Goal: Find specific page/section: Find specific page/section

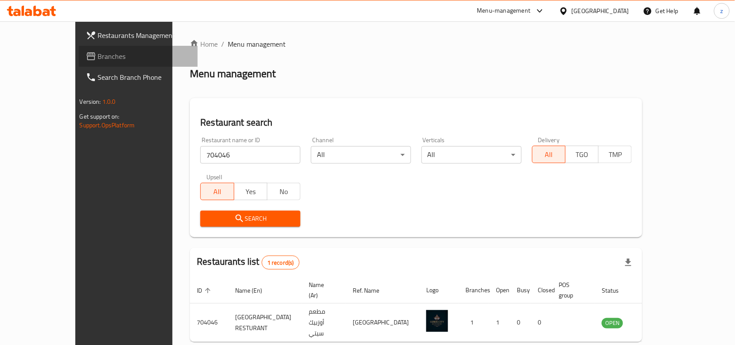
click at [98, 56] on span "Branches" at bounding box center [144, 56] width 93 height 10
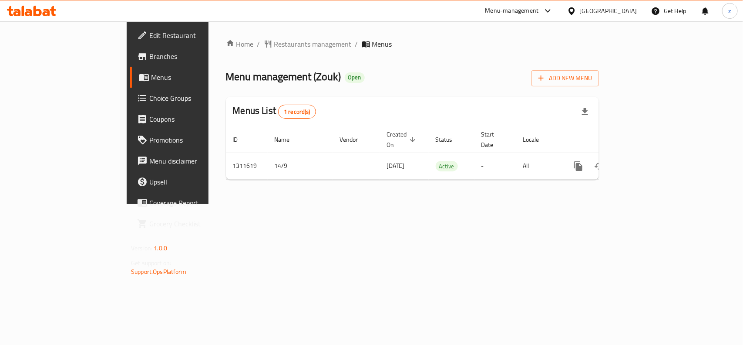
click at [274, 48] on span "Restaurants management" at bounding box center [313, 44] width 78 height 10
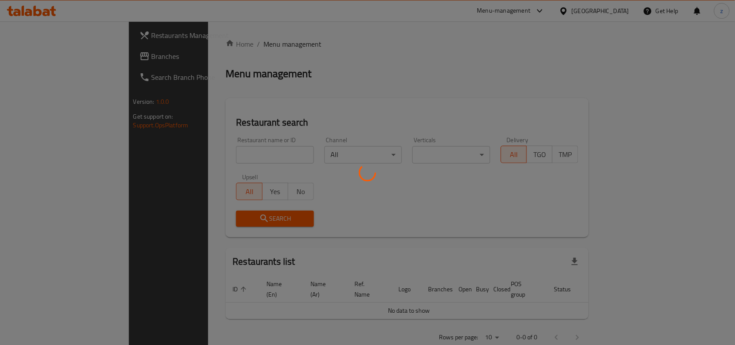
click at [230, 157] on div at bounding box center [367, 172] width 735 height 345
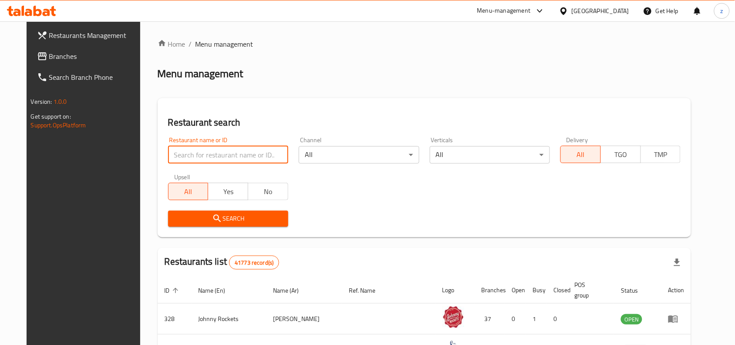
click at [230, 153] on input "search" at bounding box center [228, 154] width 120 height 17
paste input "705728"
type input "705728"
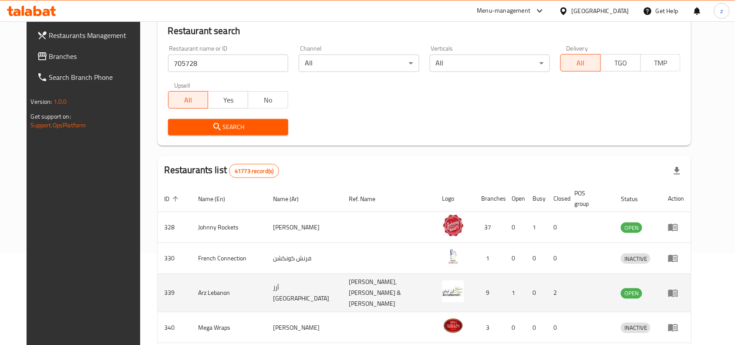
scroll to position [54, 0]
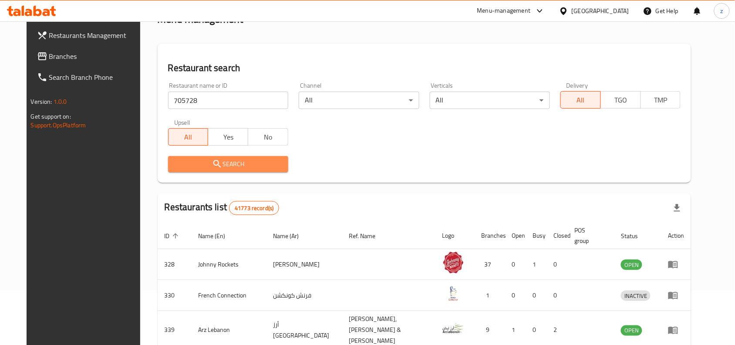
click at [247, 161] on span "Search" at bounding box center [228, 164] width 106 height 11
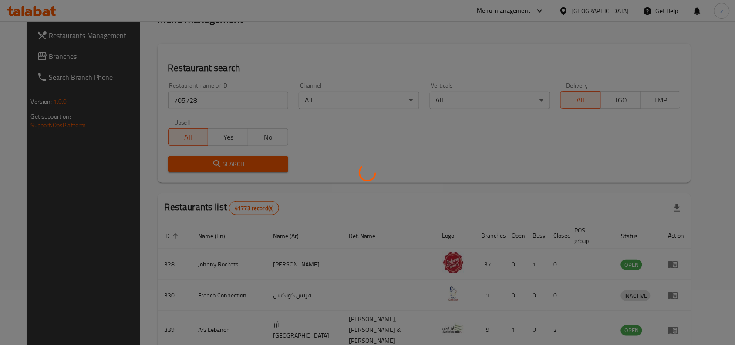
scroll to position [27, 0]
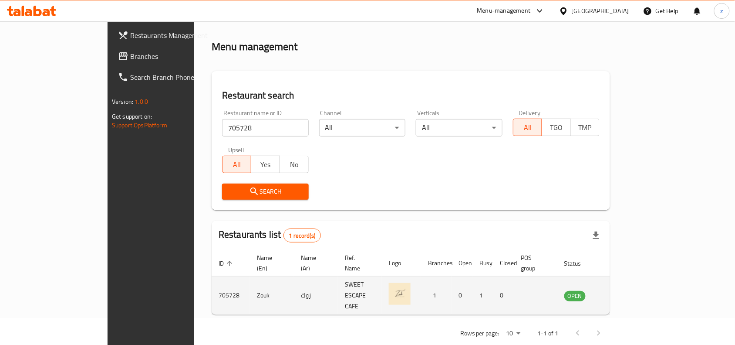
click at [514, 295] on td "0" at bounding box center [503, 295] width 21 height 38
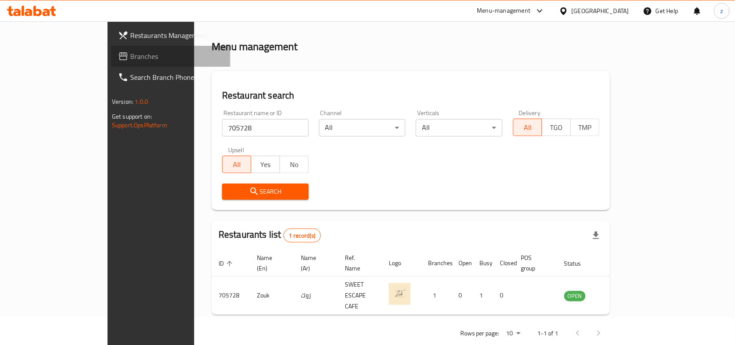
click at [130, 51] on span "Branches" at bounding box center [176, 56] width 93 height 10
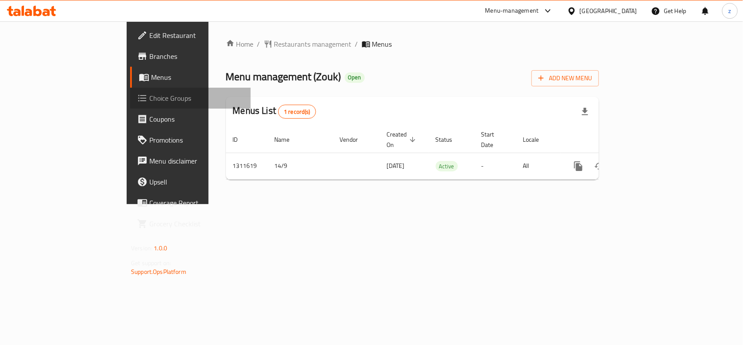
click at [149, 101] on span "Choice Groups" at bounding box center [196, 98] width 95 height 10
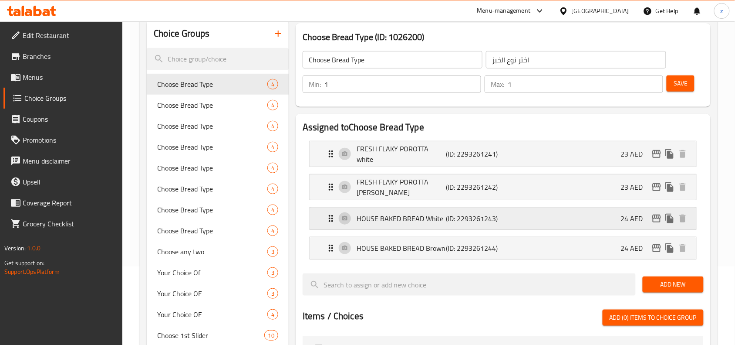
scroll to position [54, 0]
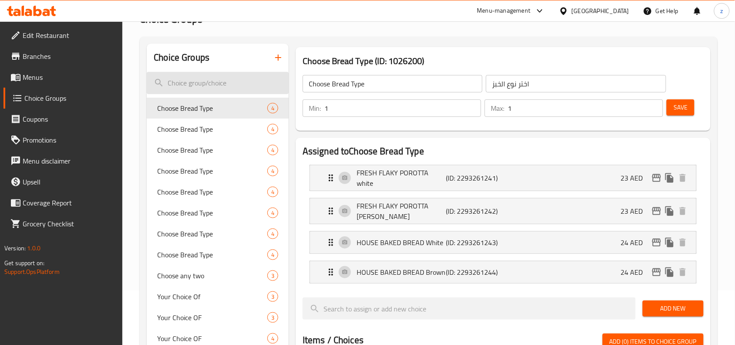
click at [218, 77] on input "search" at bounding box center [218, 83] width 142 height 22
paste input "Choose Bread Type"
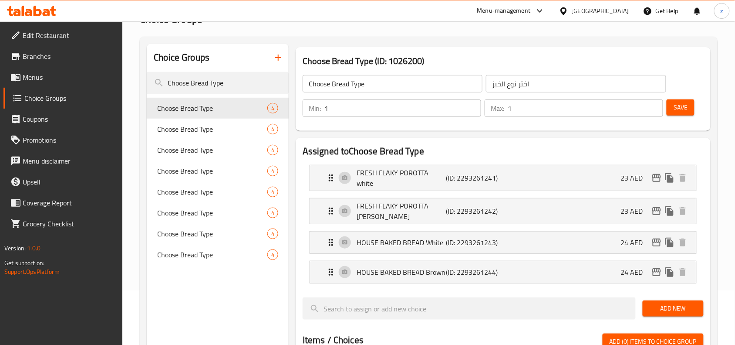
type input "Choose Bread Type"
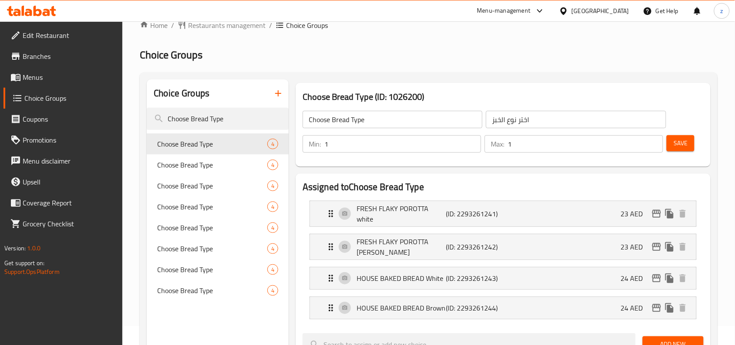
scroll to position [0, 0]
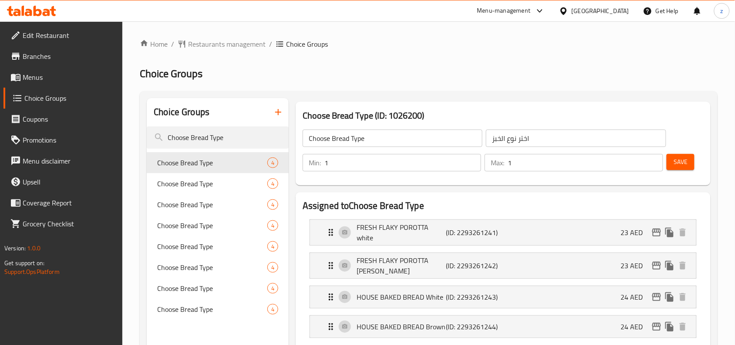
click at [31, 55] on span "Branches" at bounding box center [69, 56] width 93 height 10
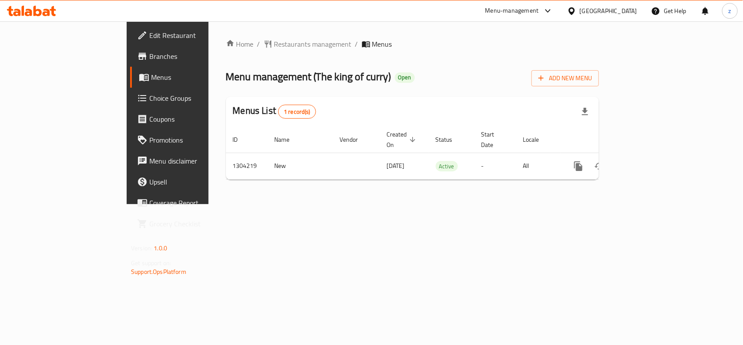
click at [274, 42] on span "Restaurants management" at bounding box center [313, 44] width 78 height 10
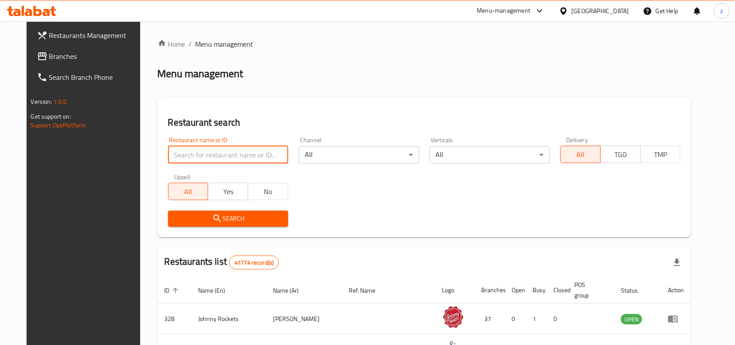
click at [210, 153] on input "search" at bounding box center [228, 154] width 120 height 17
paste input "703135"
type input "703135"
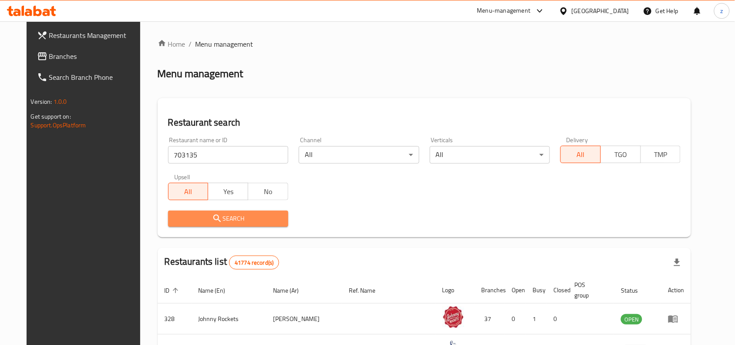
click at [214, 222] on span "Search" at bounding box center [228, 218] width 106 height 11
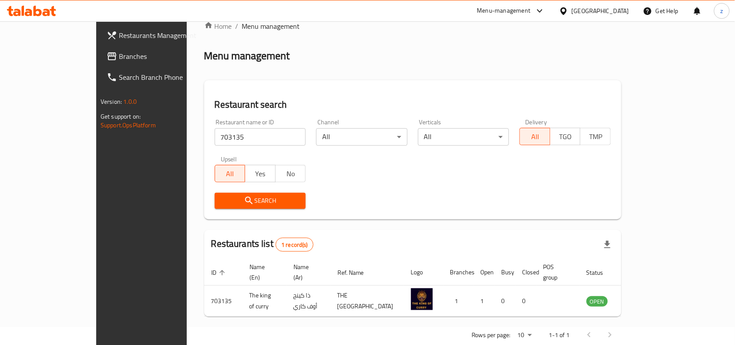
scroll to position [27, 0]
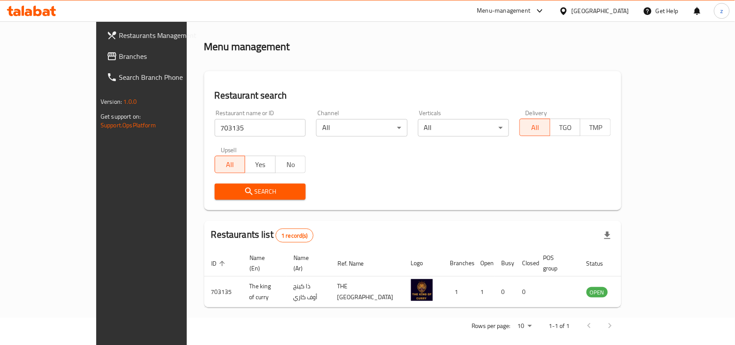
click at [119, 54] on span "Branches" at bounding box center [165, 56] width 93 height 10
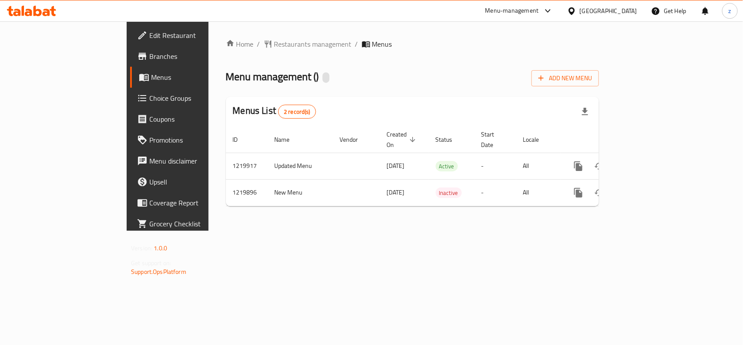
click at [274, 47] on span "Restaurants management" at bounding box center [313, 44] width 78 height 10
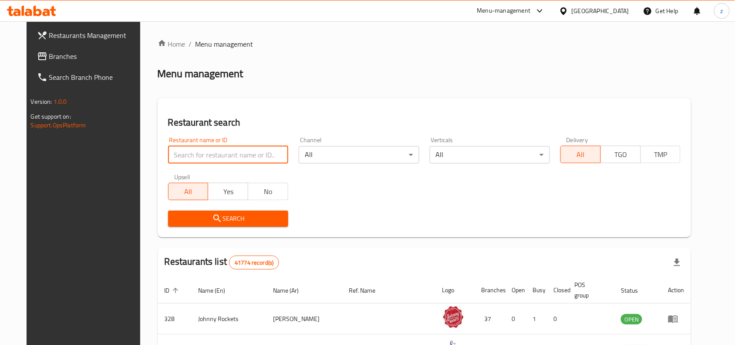
click at [204, 153] on input "search" at bounding box center [228, 154] width 120 height 17
paste input "673135"
type input "673135"
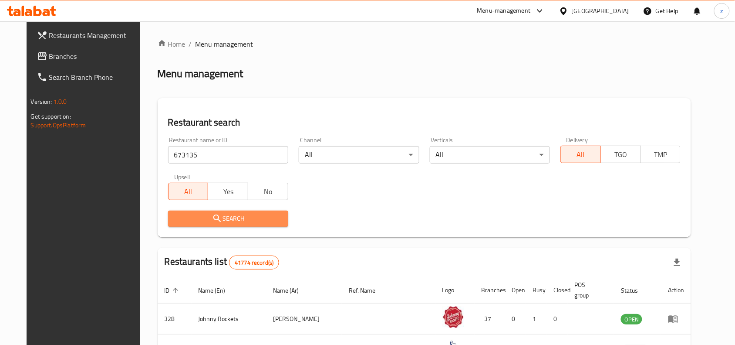
click at [221, 222] on span "Search" at bounding box center [228, 218] width 106 height 11
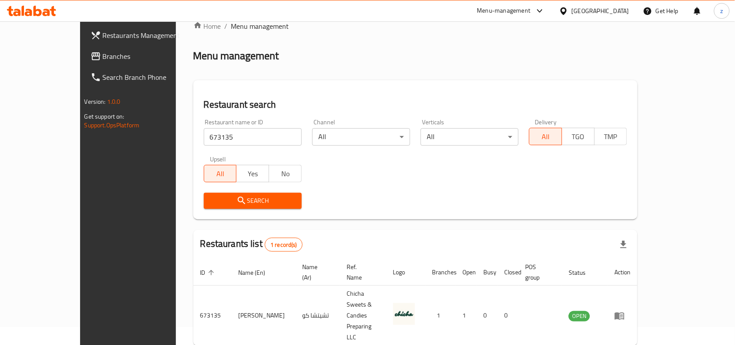
scroll to position [27, 0]
